Goal: Task Accomplishment & Management: Use online tool/utility

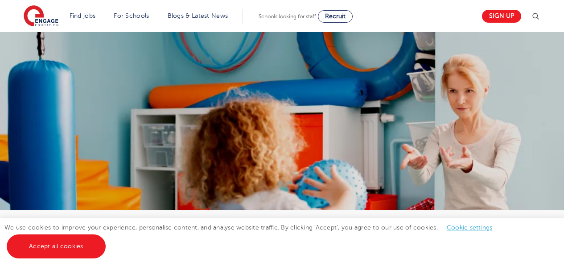
scroll to position [176, 0]
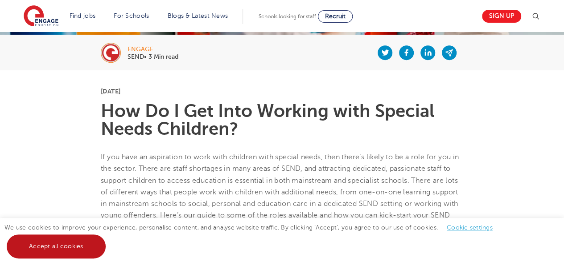
click at [59, 242] on link "Accept all cookies" at bounding box center [56, 247] width 99 height 24
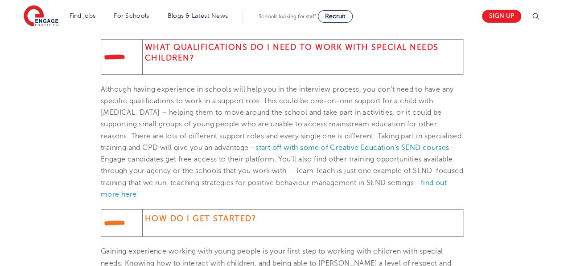
scroll to position [530, 0]
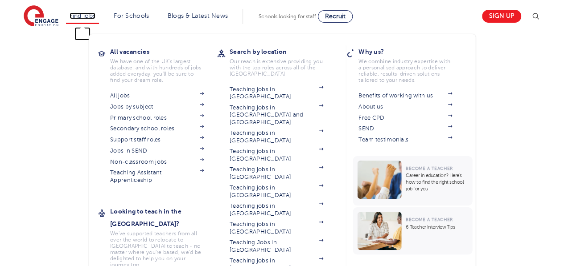
click at [82, 17] on link "Find jobs" at bounding box center [83, 15] width 26 height 7
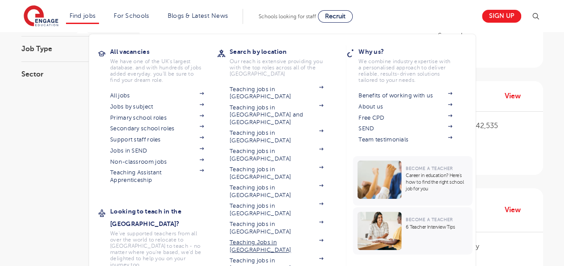
scroll to position [162, 0]
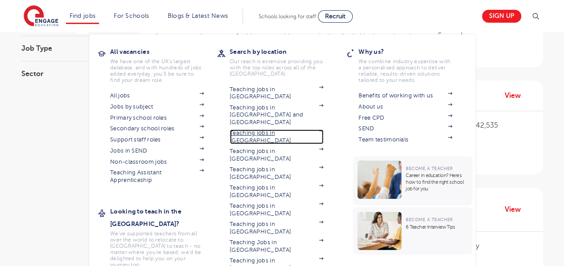
click at [269, 130] on link "Teaching jobs in [GEOGRAPHIC_DATA]" at bounding box center [276, 137] width 94 height 15
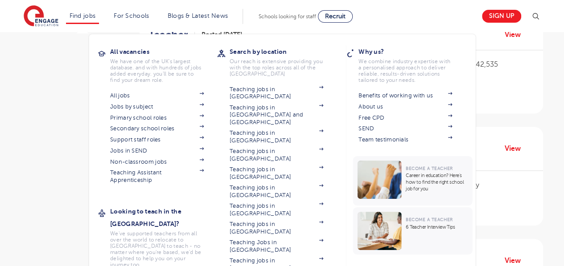
scroll to position [225, 0]
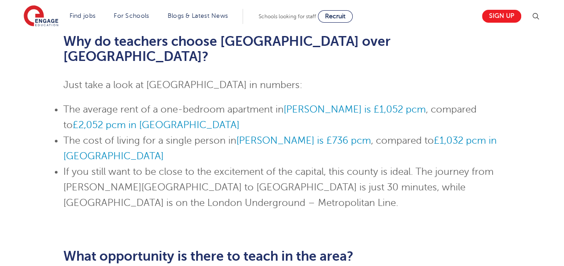
scroll to position [438, 0]
